Goal: Information Seeking & Learning: Learn about a topic

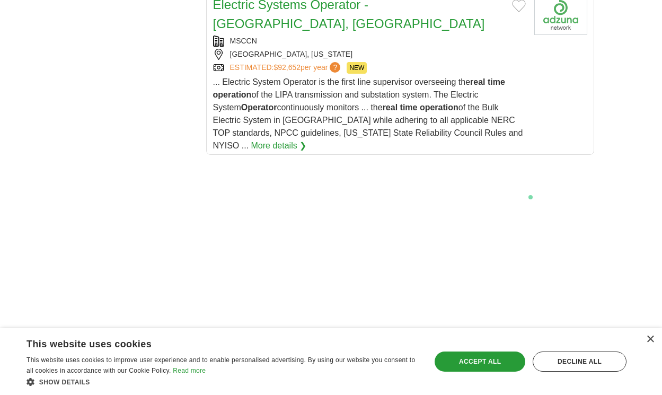
scroll to position [2360, 0]
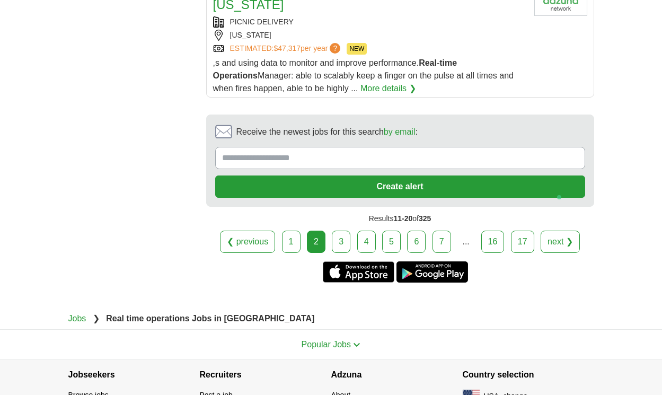
scroll to position [1881, 0]
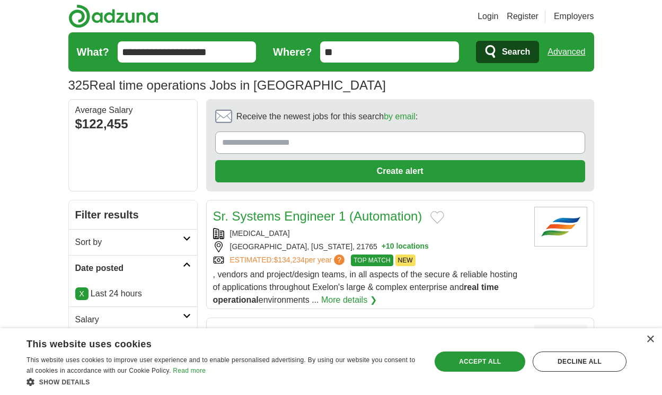
scroll to position [1532, 0]
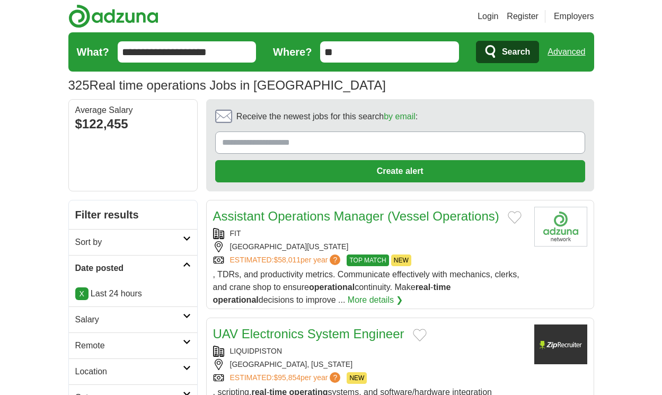
scroll to position [1449, 0]
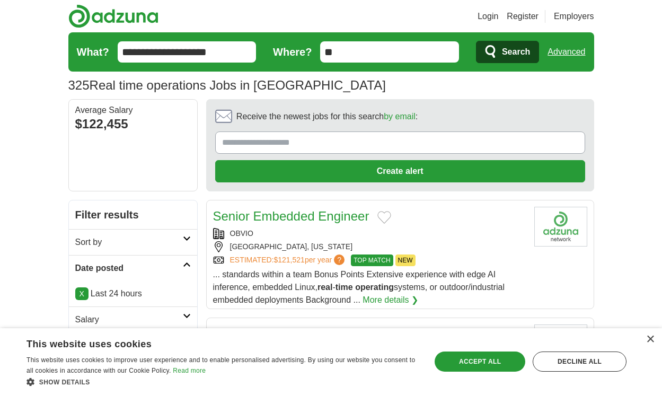
scroll to position [1510, 0]
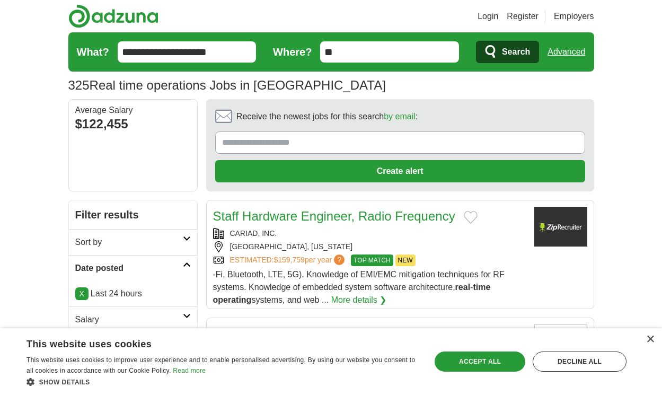
scroll to position [1472, 0]
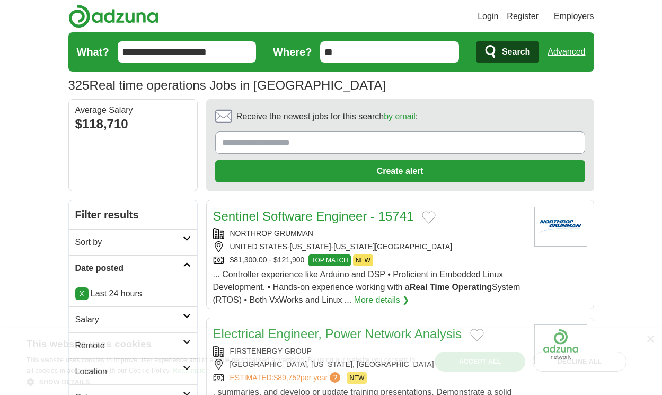
scroll to position [1542, 0]
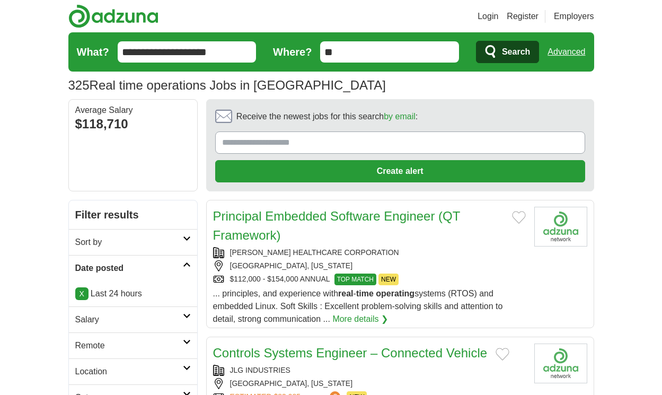
scroll to position [1561, 0]
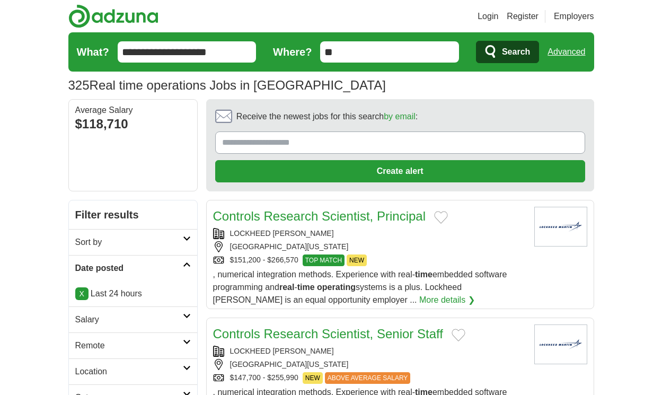
scroll to position [1497, 0]
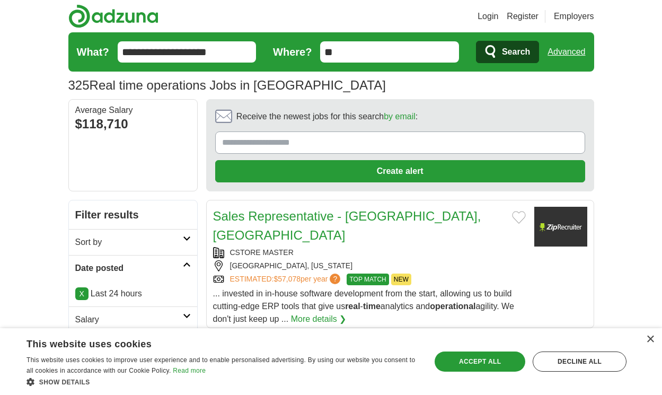
scroll to position [1453, 0]
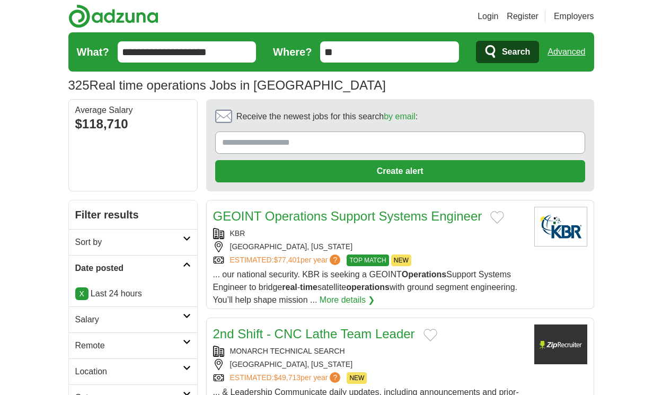
scroll to position [1580, 0]
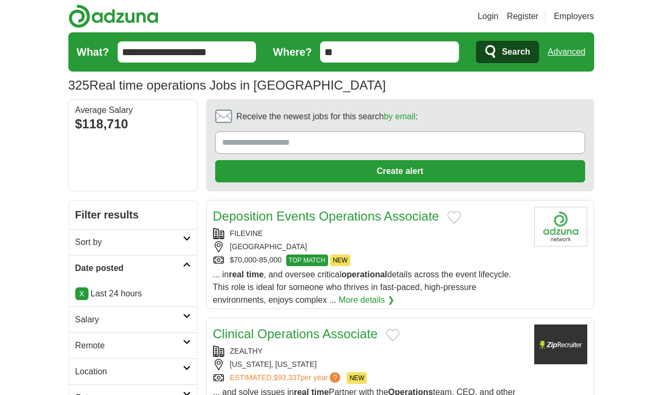
scroll to position [1433, 0]
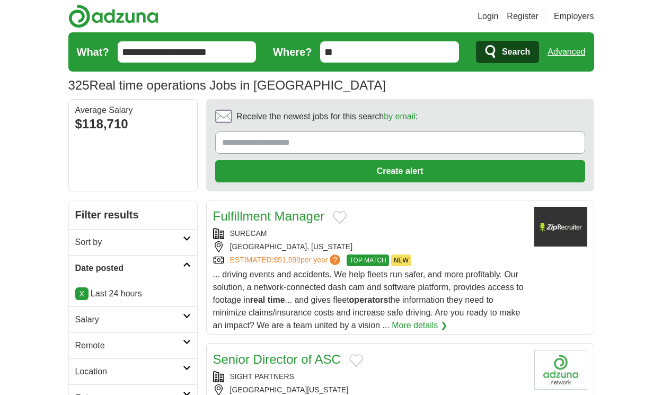
scroll to position [1548, 0]
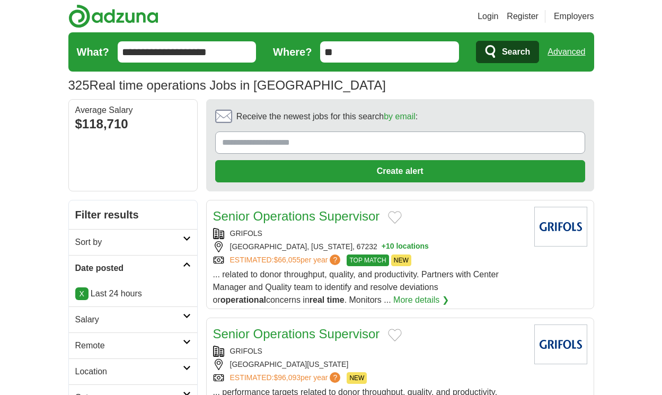
scroll to position [1484, 0]
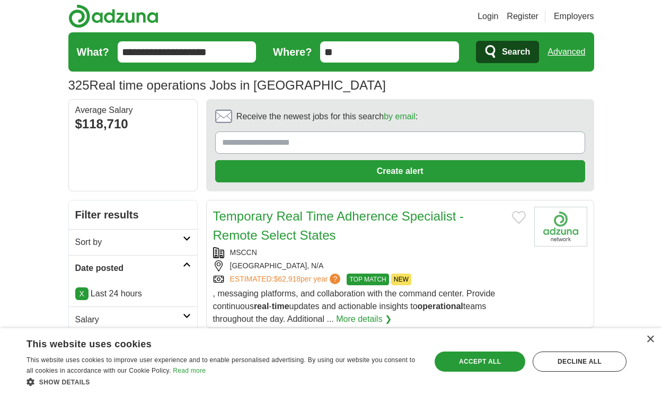
scroll to position [1516, 0]
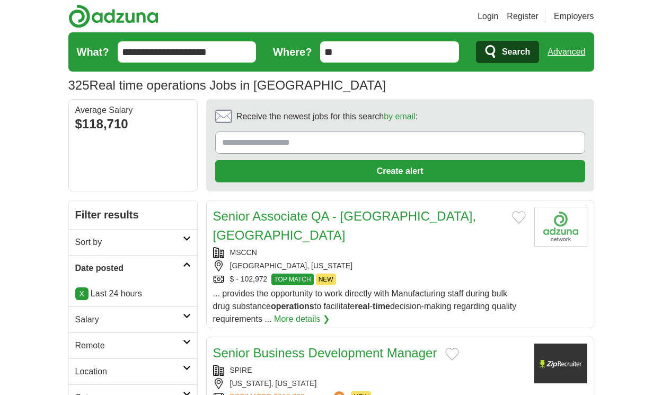
scroll to position [1459, 0]
